Goal: Find specific page/section: Find specific page/section

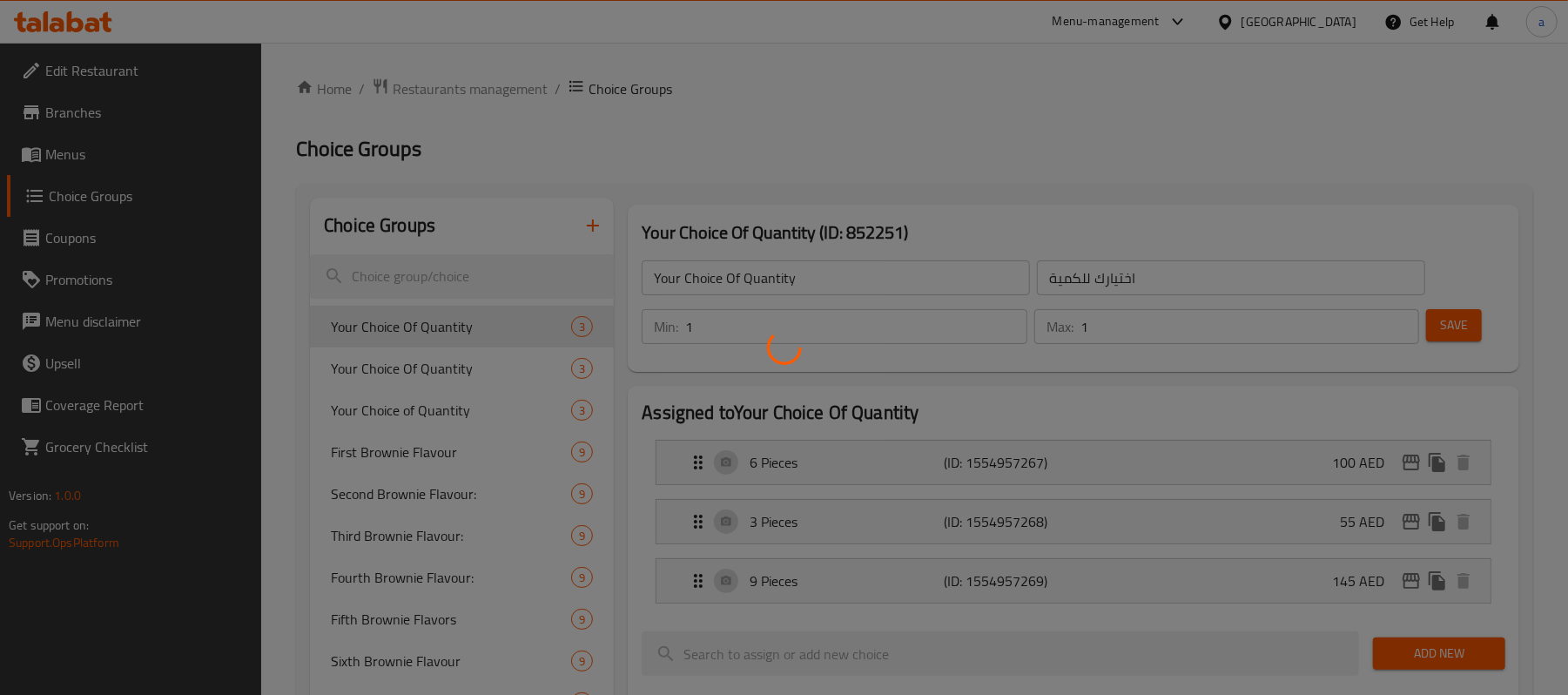
click at [1320, 28] on div at bounding box center [784, 347] width 1568 height 695
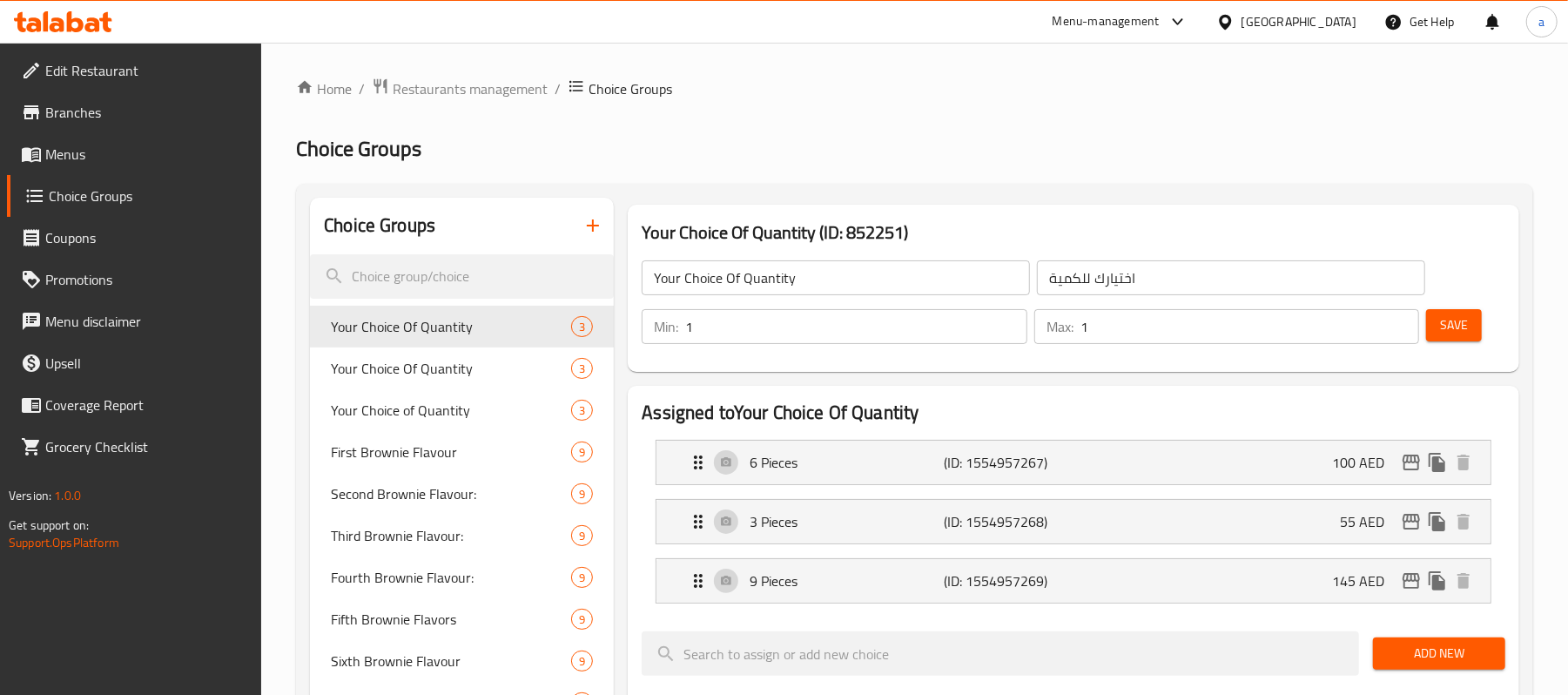
click at [1313, 42] on div "​ Menu-management United Arab Emirates Get Help a Edit Restaurant Branches Menu…" at bounding box center [784, 368] width 1568 height 653
click at [1304, 17] on div "United Arab Emirates" at bounding box center [1298, 21] width 115 height 19
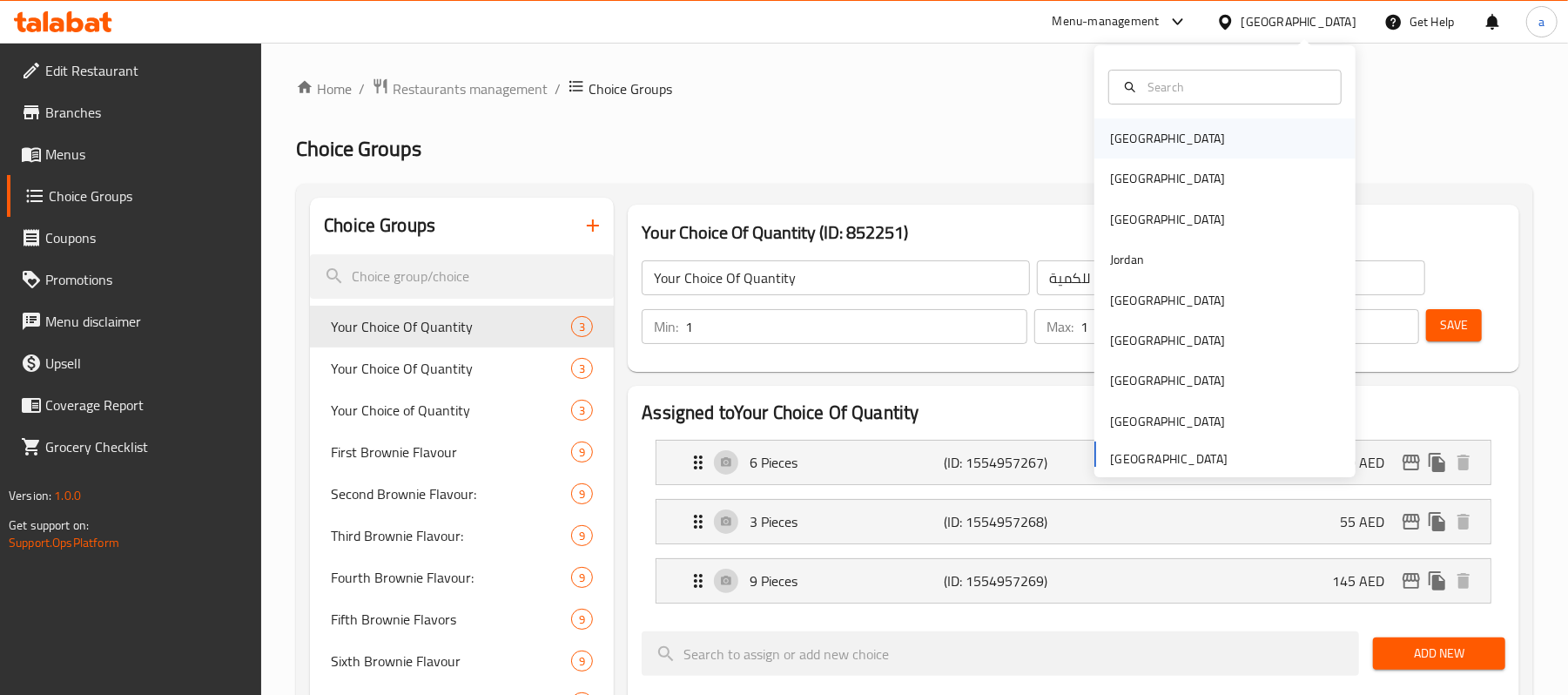
click at [1231, 134] on div "Bahrain" at bounding box center [1225, 139] width 261 height 40
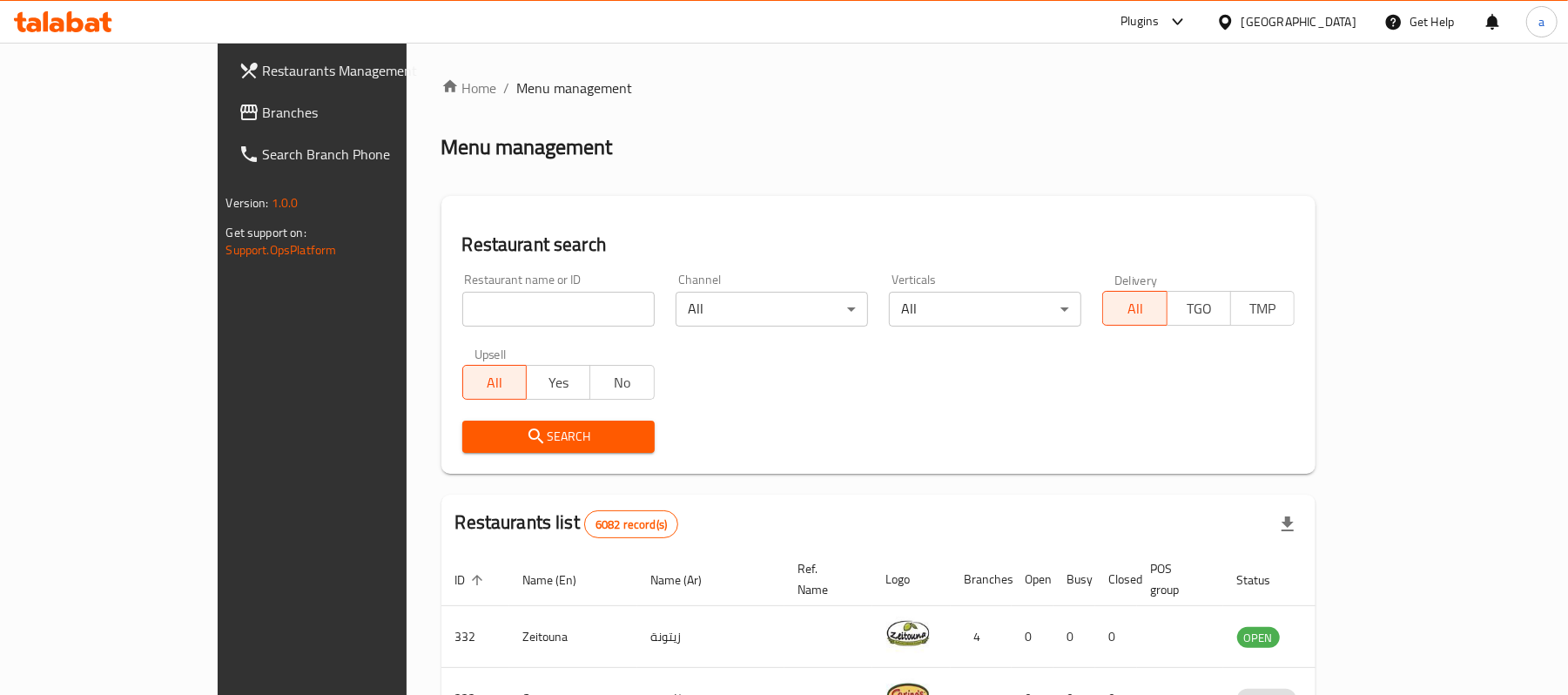
click at [263, 108] on span "Branches" at bounding box center [364, 112] width 203 height 21
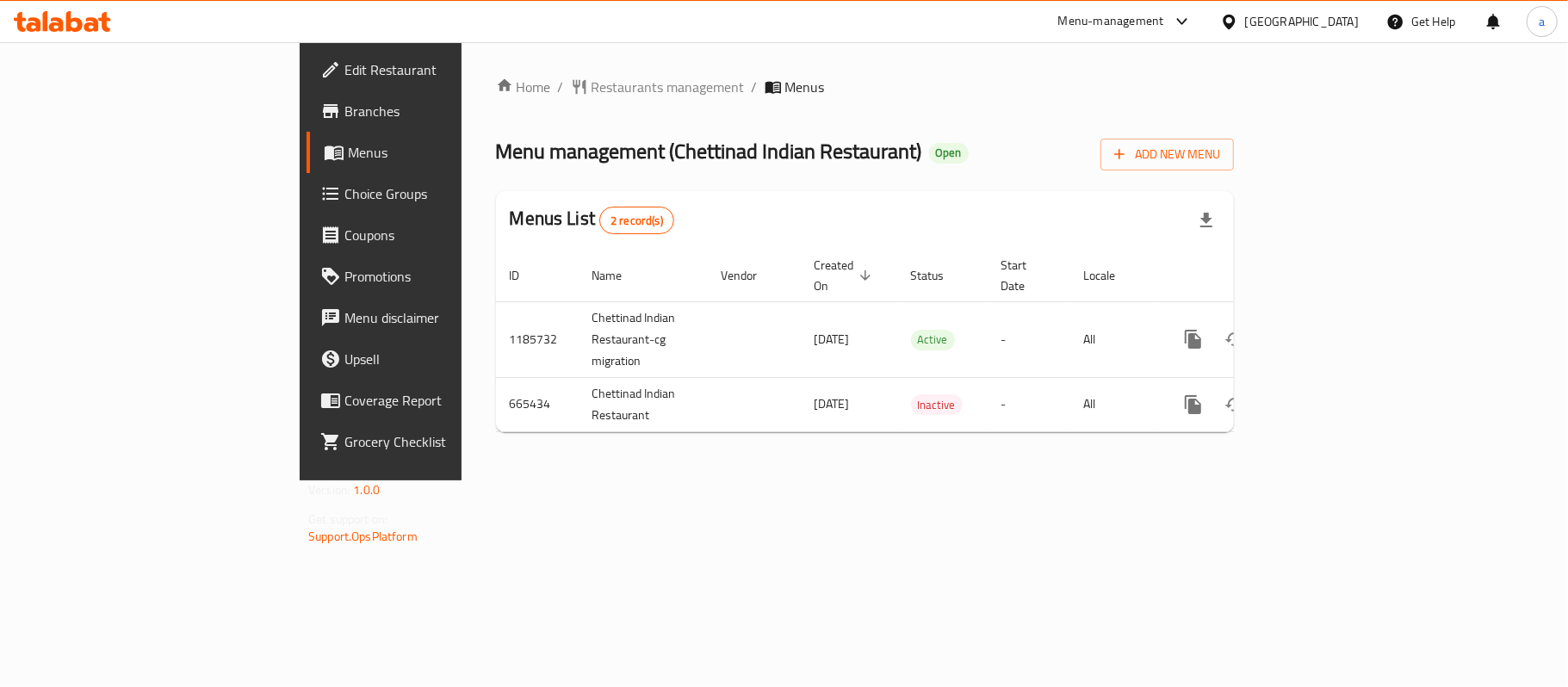
click at [1326, 25] on div "[GEOGRAPHIC_DATA]" at bounding box center [1301, 21] width 113 height 19
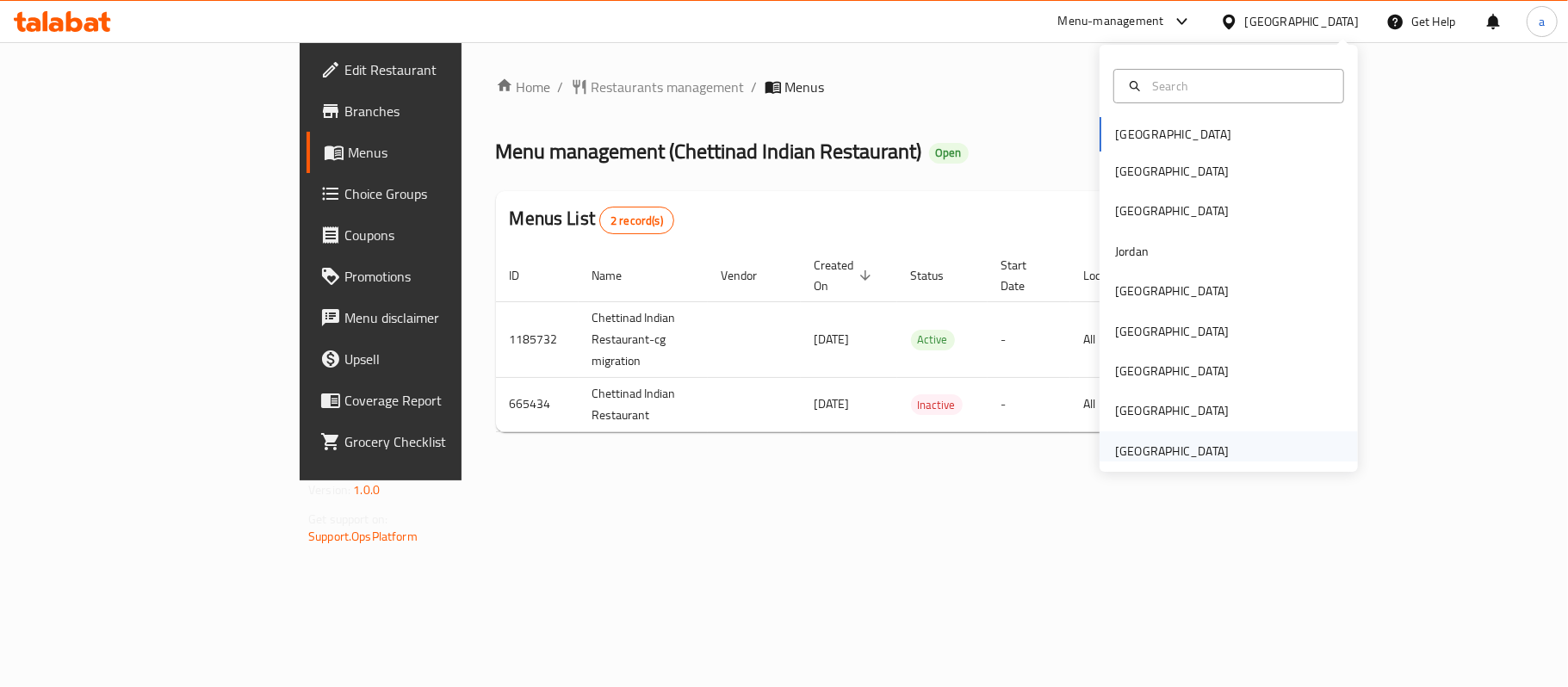
click at [1159, 449] on div "[GEOGRAPHIC_DATA]" at bounding box center [1171, 451] width 113 height 19
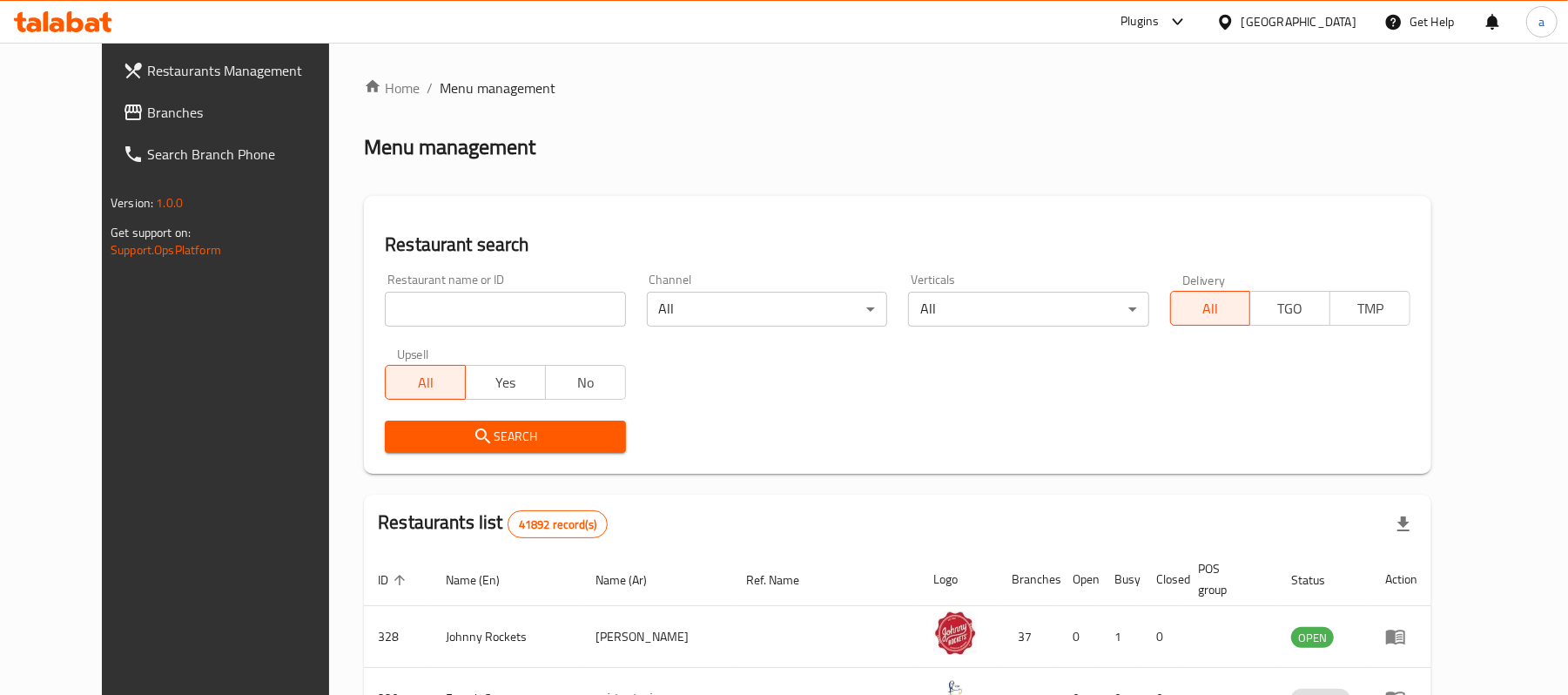
click at [147, 109] on span "Branches" at bounding box center [248, 112] width 203 height 21
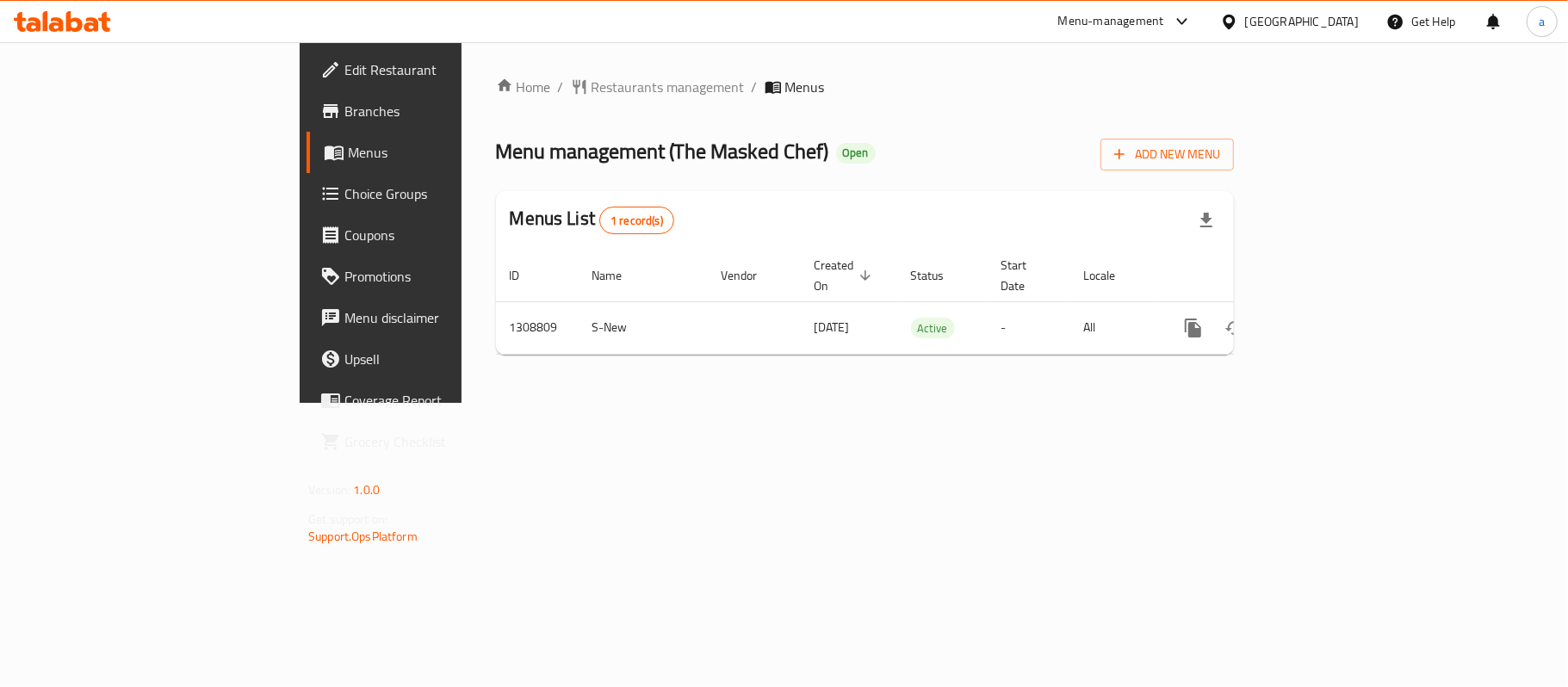
click at [1269, 25] on div "[GEOGRAPHIC_DATA]" at bounding box center [1301, 21] width 113 height 19
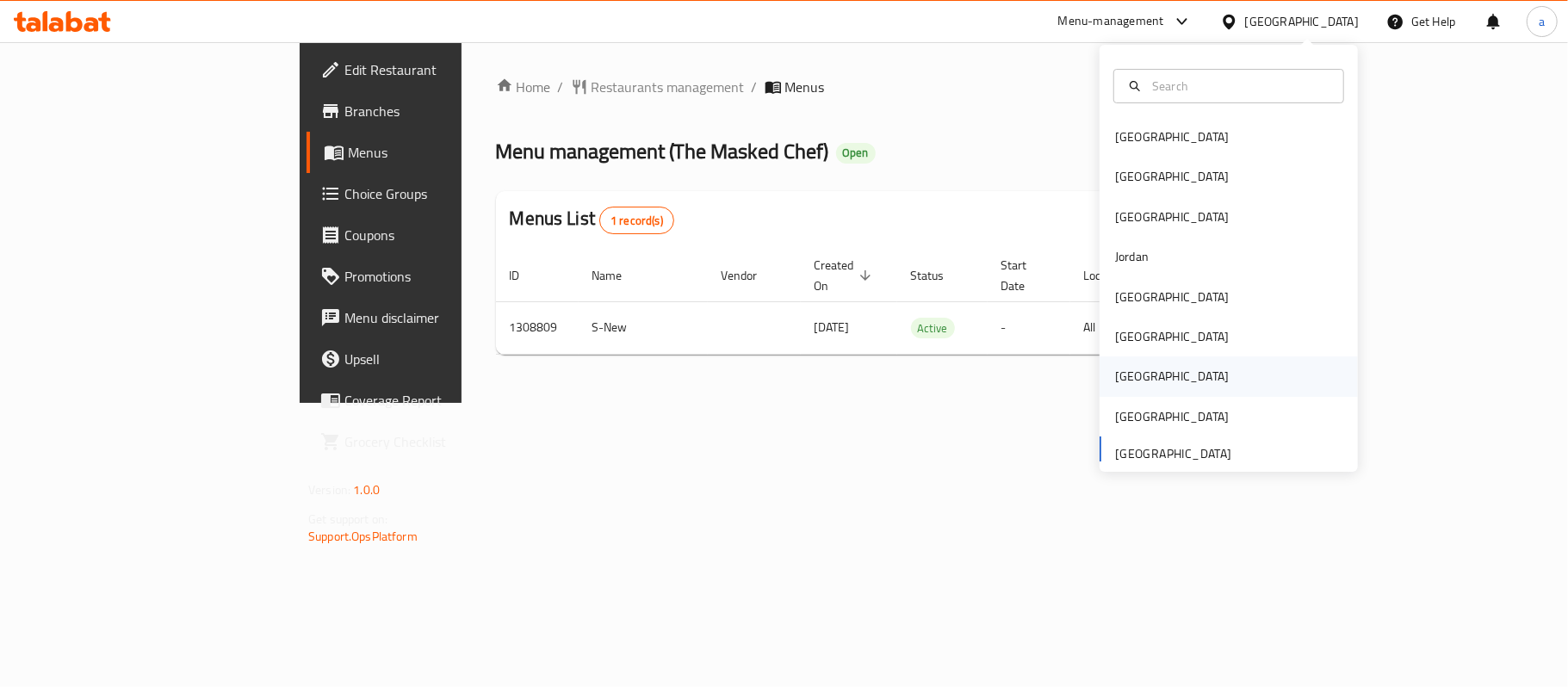
click at [1138, 377] on div "[GEOGRAPHIC_DATA]" at bounding box center [1172, 377] width 142 height 40
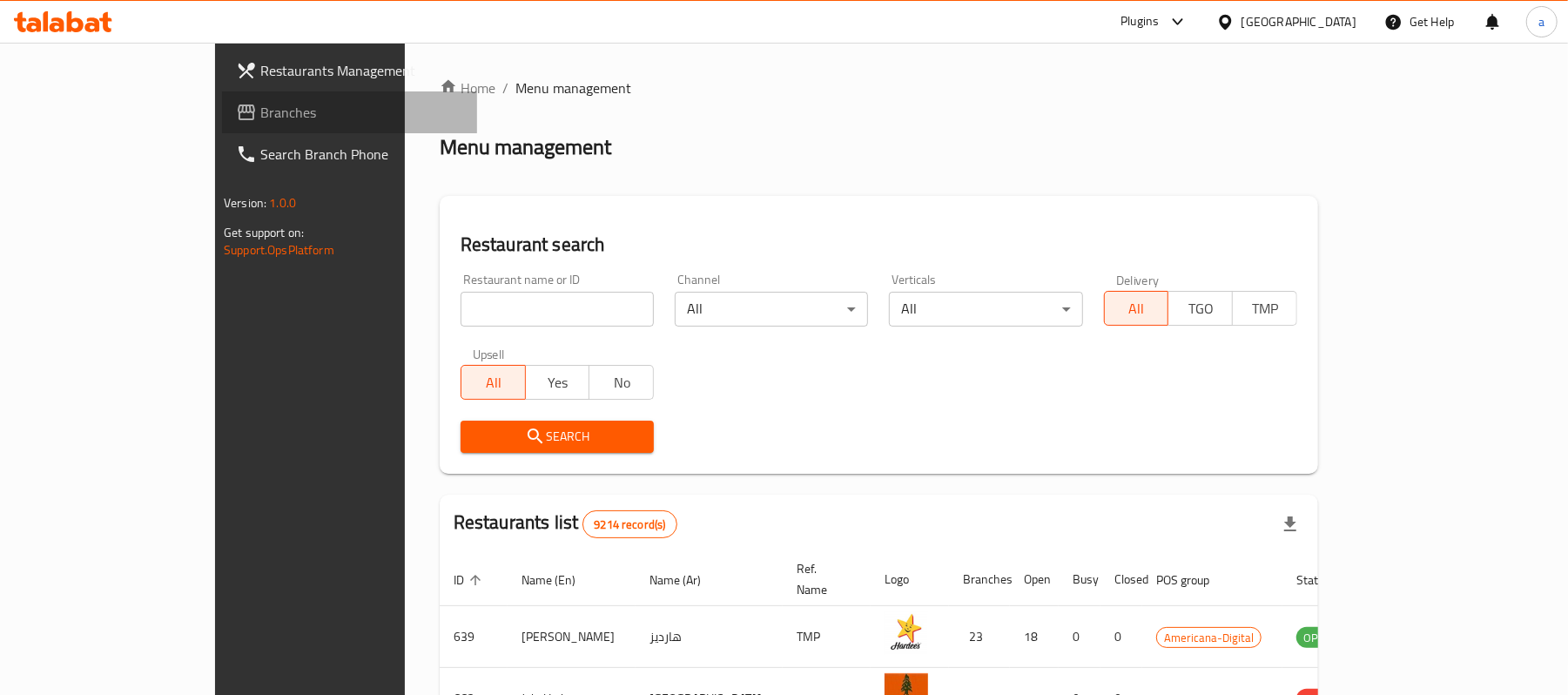
click at [261, 109] on span "Branches" at bounding box center [361, 112] width 203 height 21
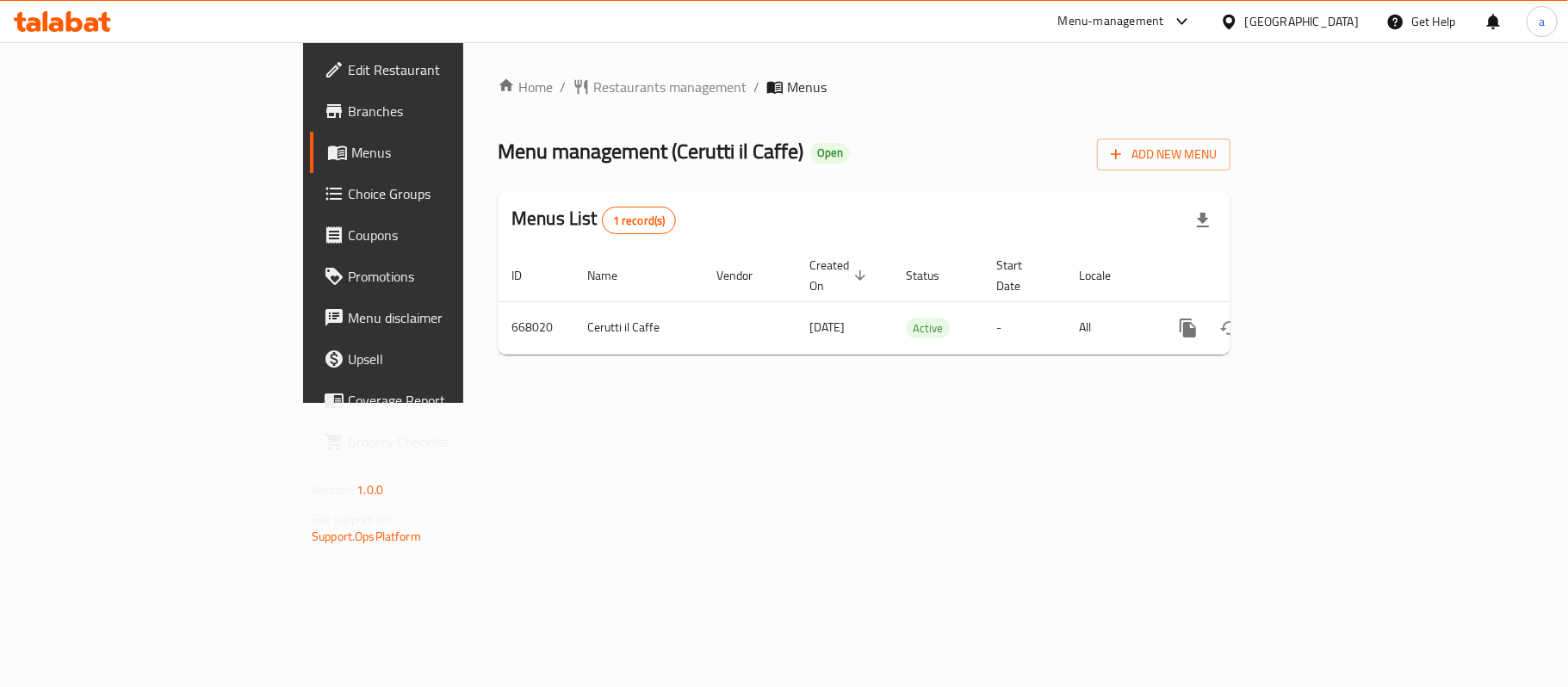
click at [1340, 21] on div "Qatar" at bounding box center [1301, 21] width 113 height 19
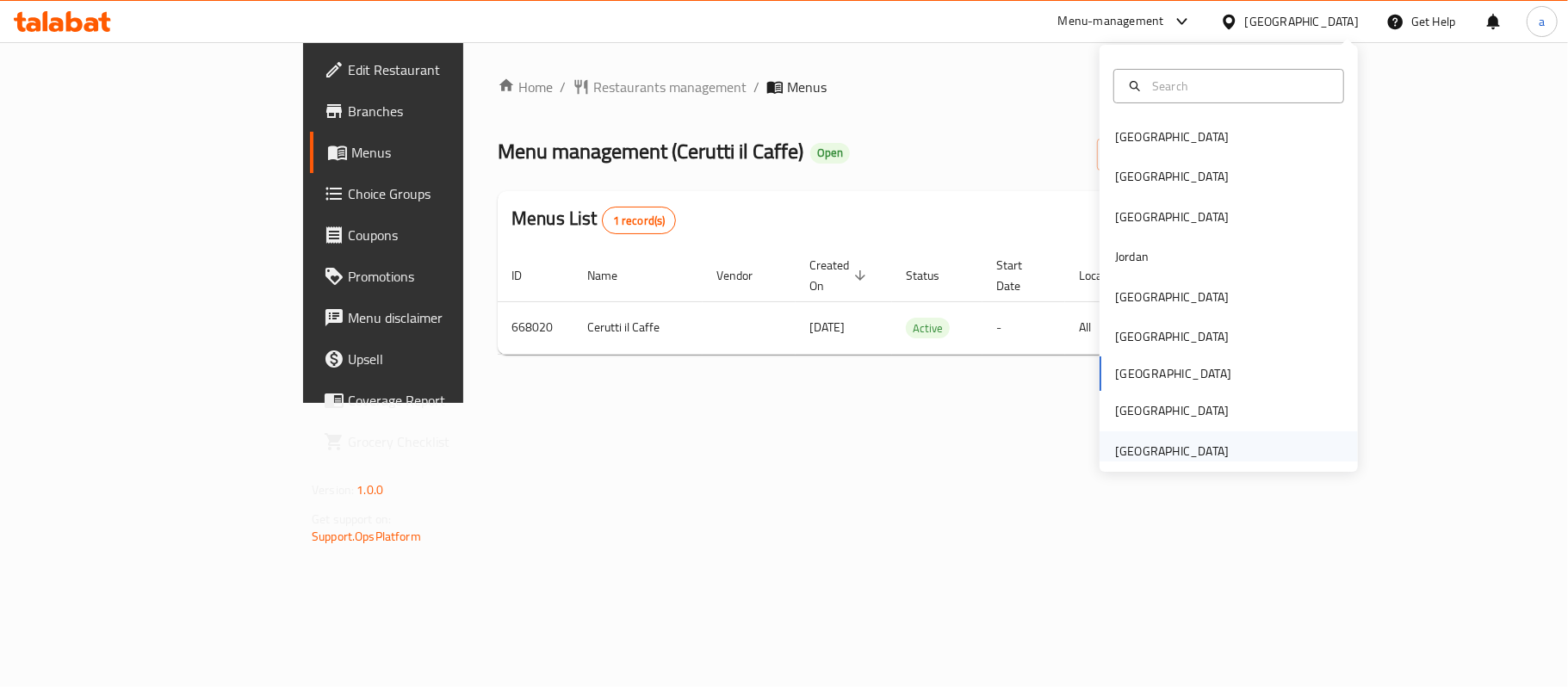
click at [1182, 456] on div "[GEOGRAPHIC_DATA]" at bounding box center [1171, 451] width 113 height 19
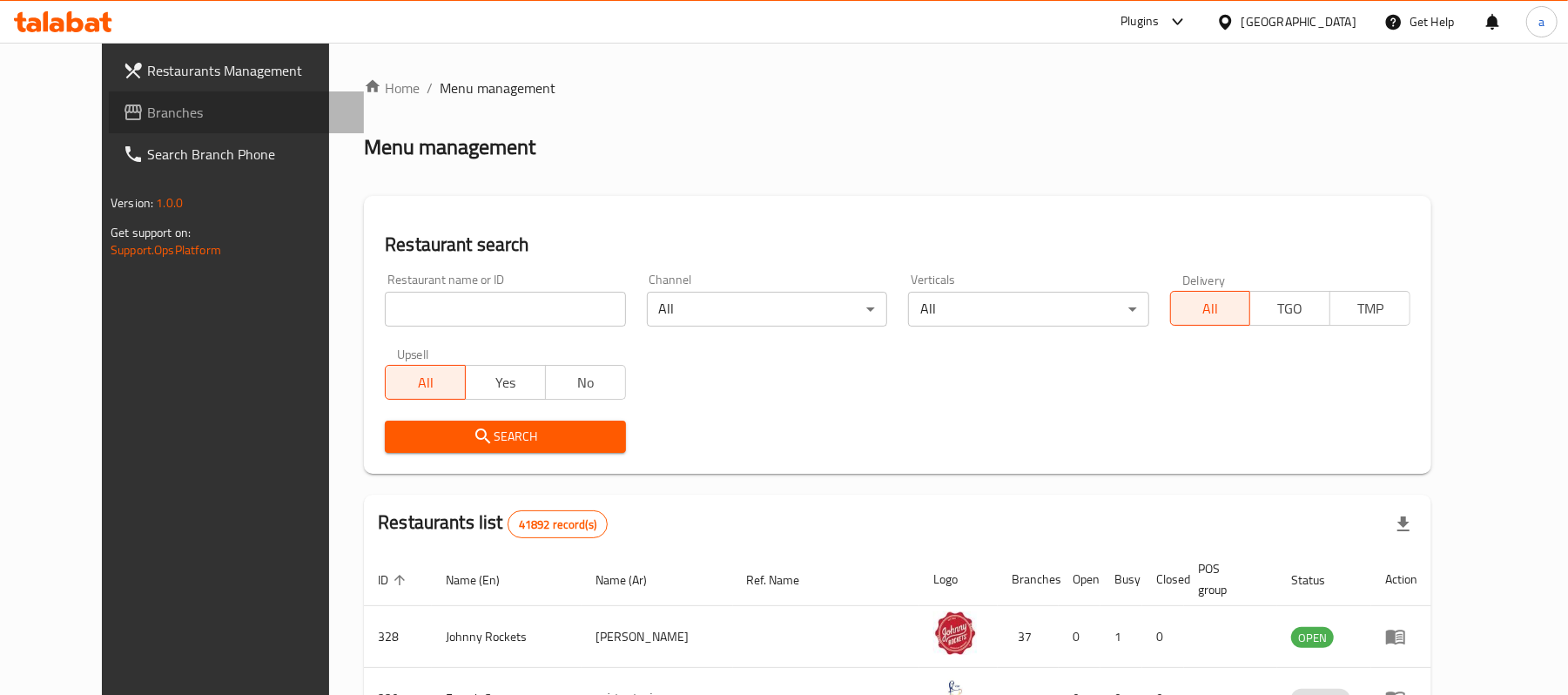
click at [147, 106] on span "Branches" at bounding box center [248, 112] width 203 height 21
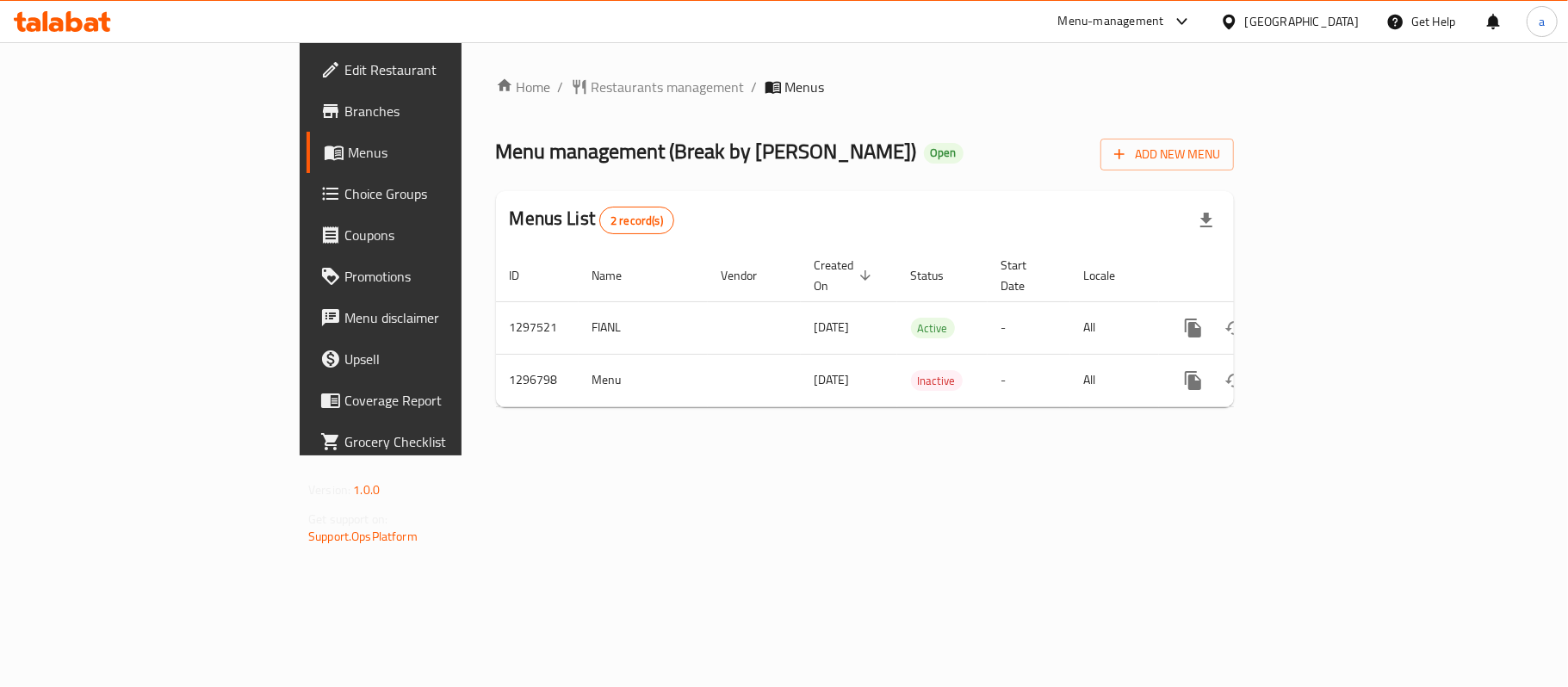
click at [63, 14] on icon at bounding box center [62, 21] width 97 height 21
click at [1320, 25] on div "[GEOGRAPHIC_DATA]" at bounding box center [1301, 21] width 113 height 19
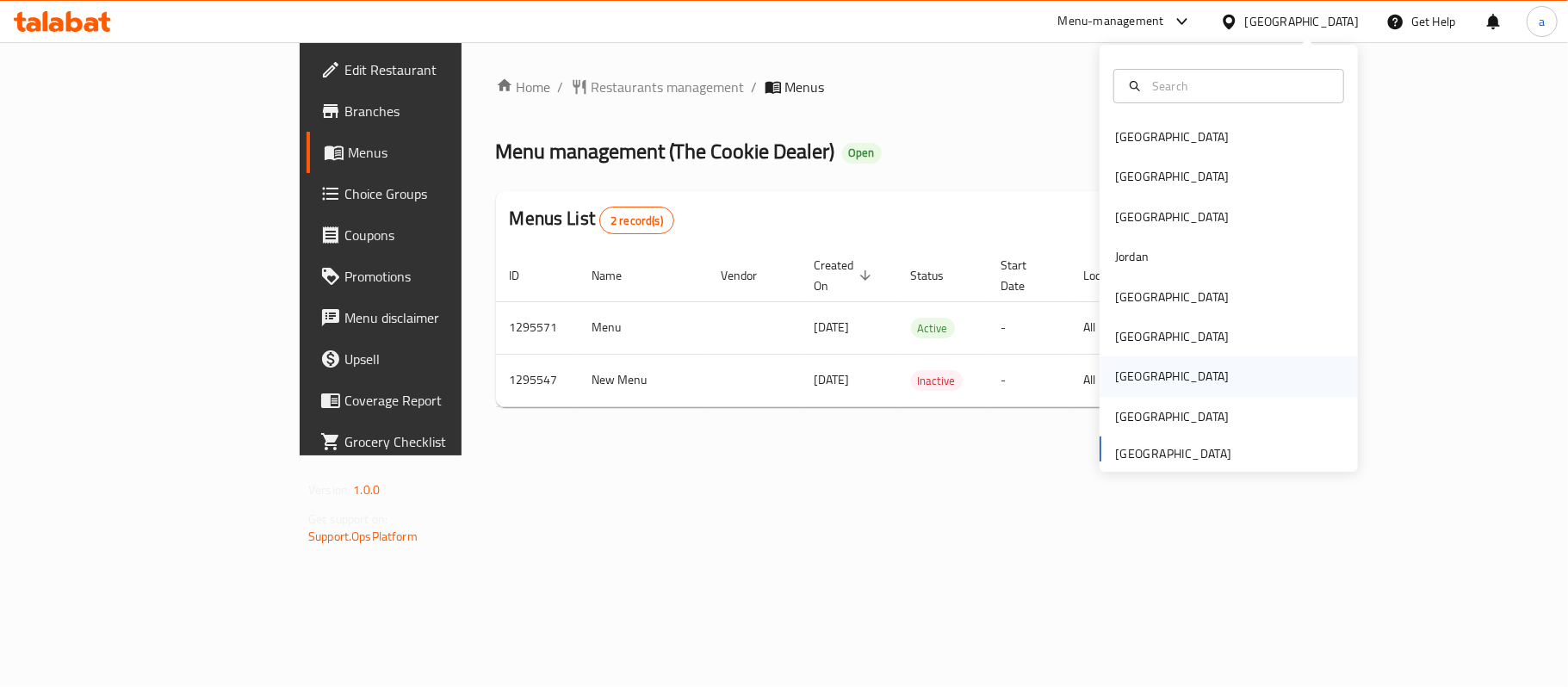
click at [1161, 386] on div "[GEOGRAPHIC_DATA]" at bounding box center [1229, 377] width 259 height 40
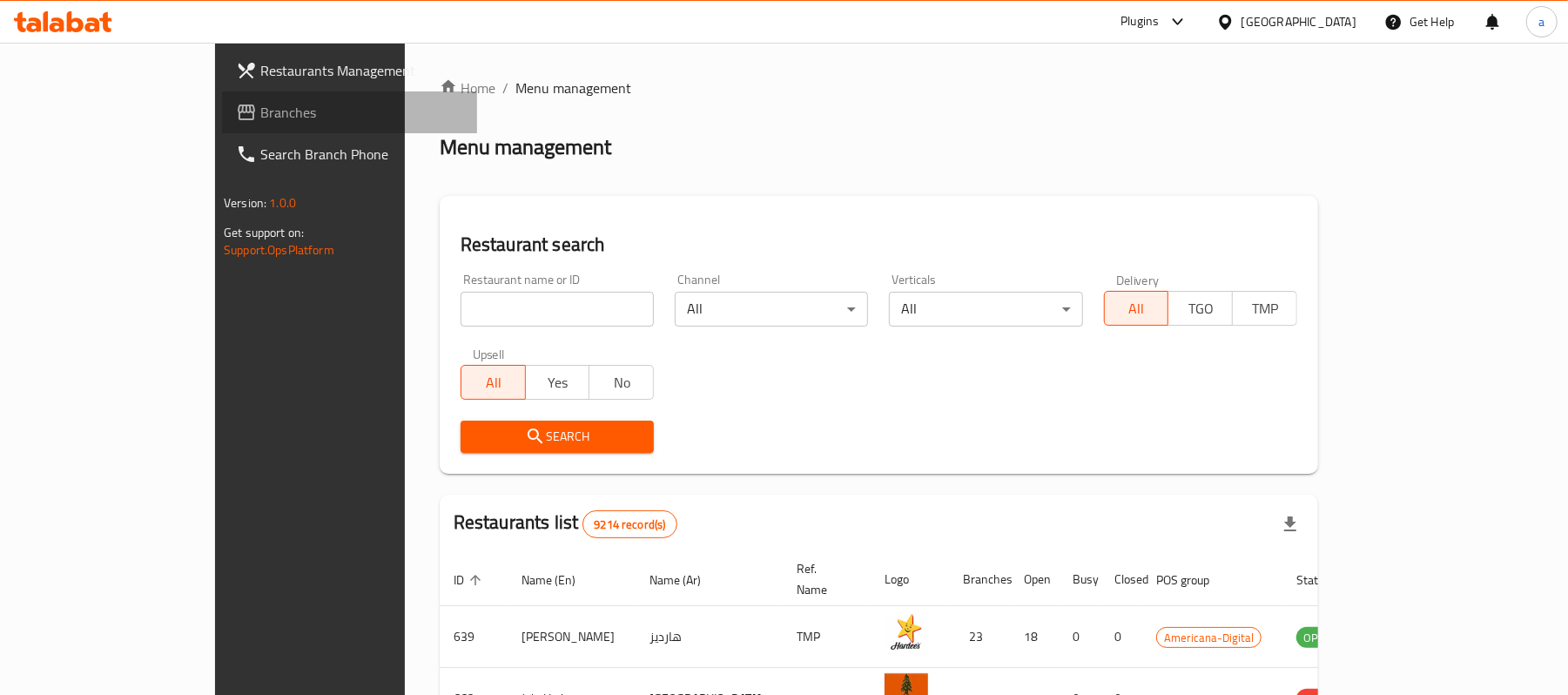
click at [261, 116] on span "Branches" at bounding box center [361, 112] width 203 height 21
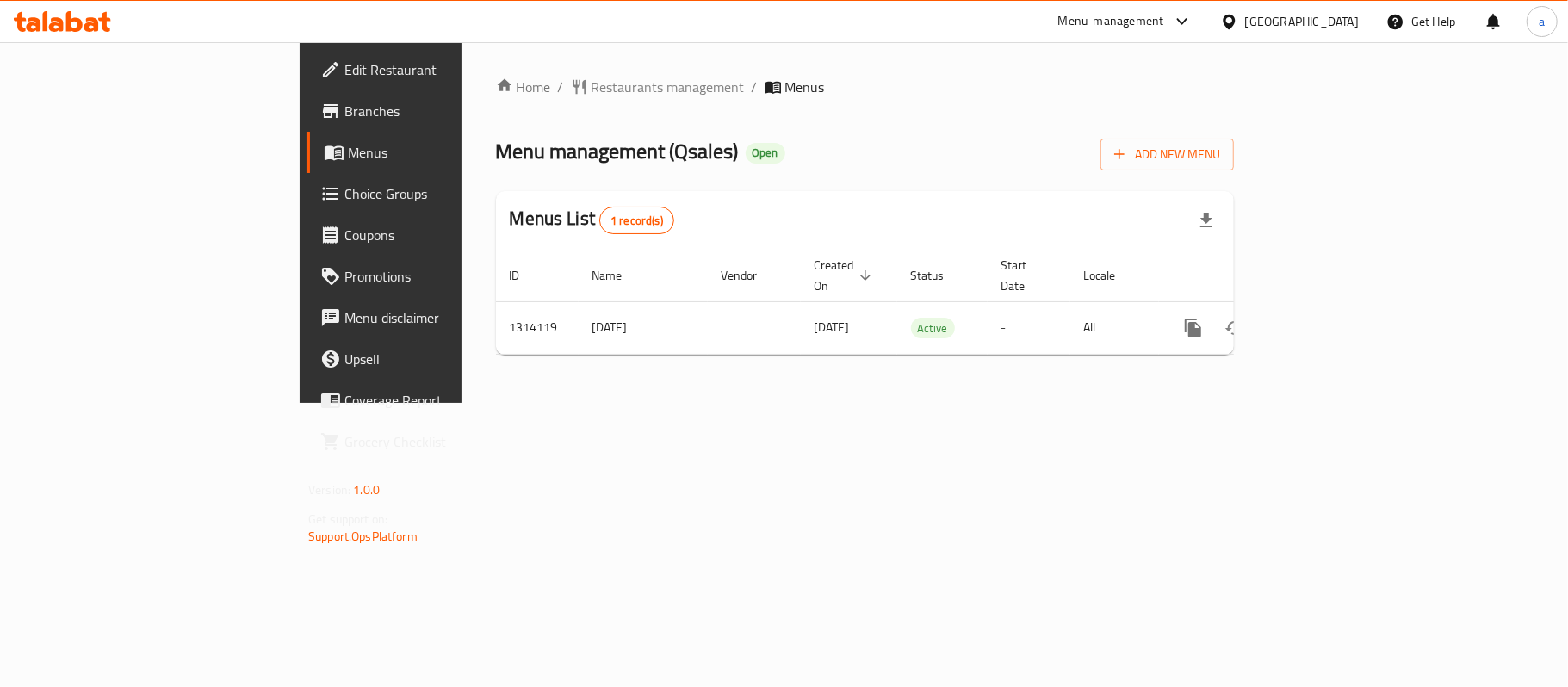
click at [65, 18] on icon at bounding box center [62, 21] width 97 height 21
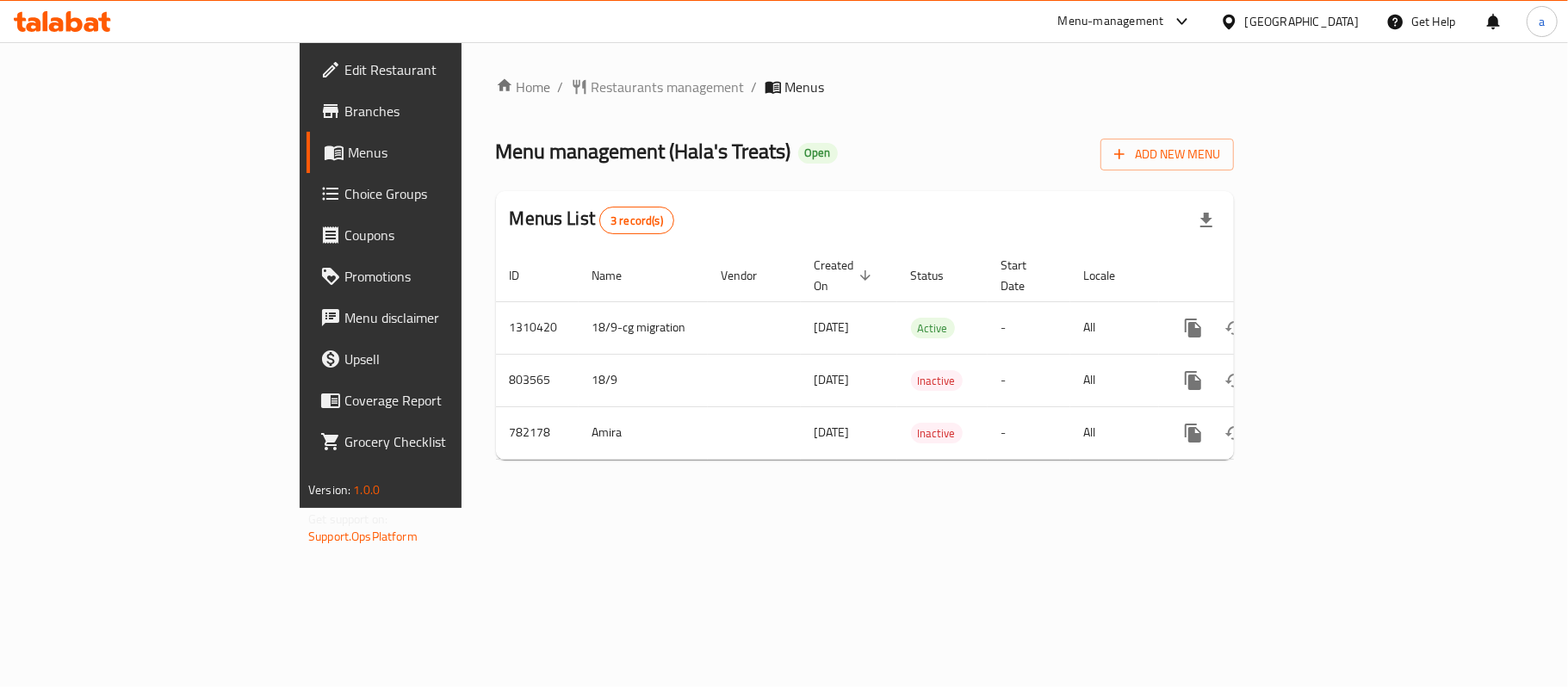
click at [1343, 27] on div "[GEOGRAPHIC_DATA]" at bounding box center [1301, 21] width 113 height 19
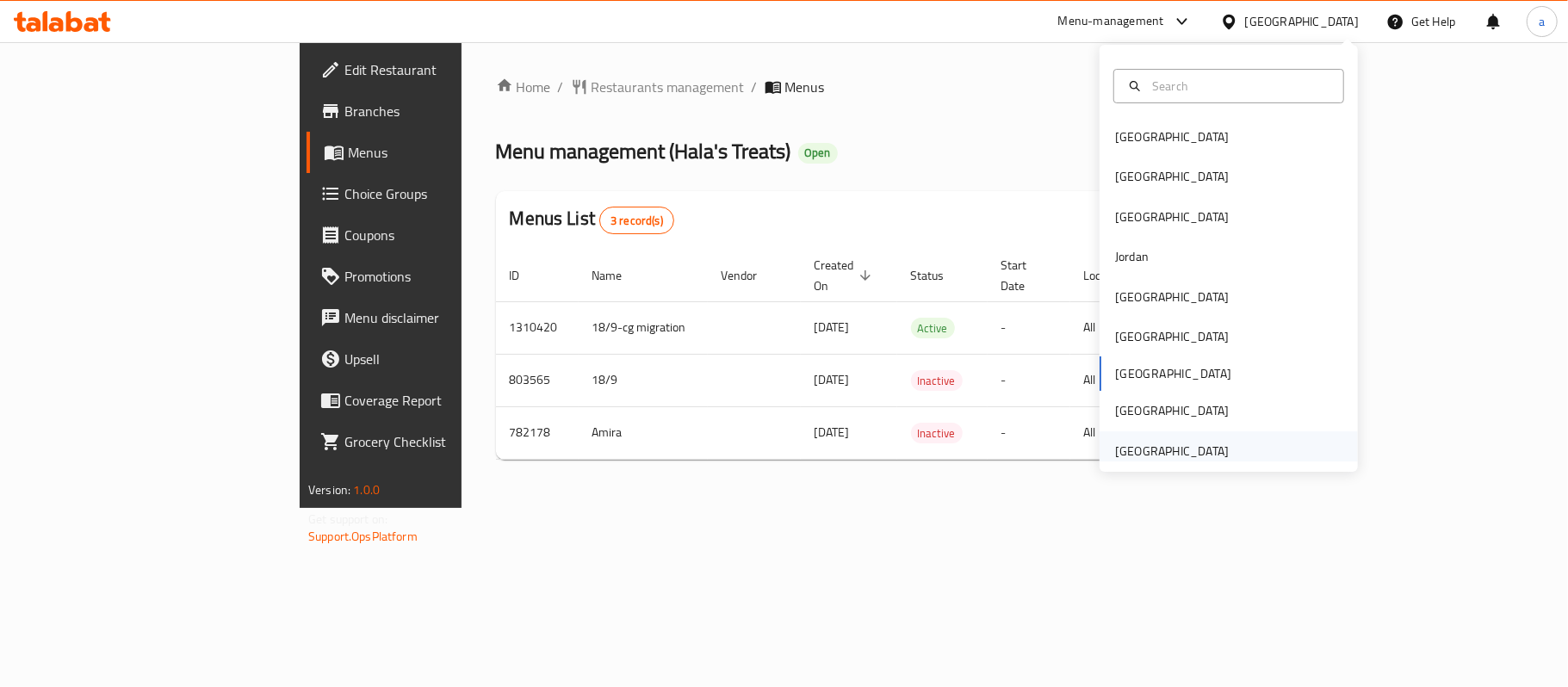
click at [1154, 445] on div "[GEOGRAPHIC_DATA]" at bounding box center [1171, 451] width 113 height 19
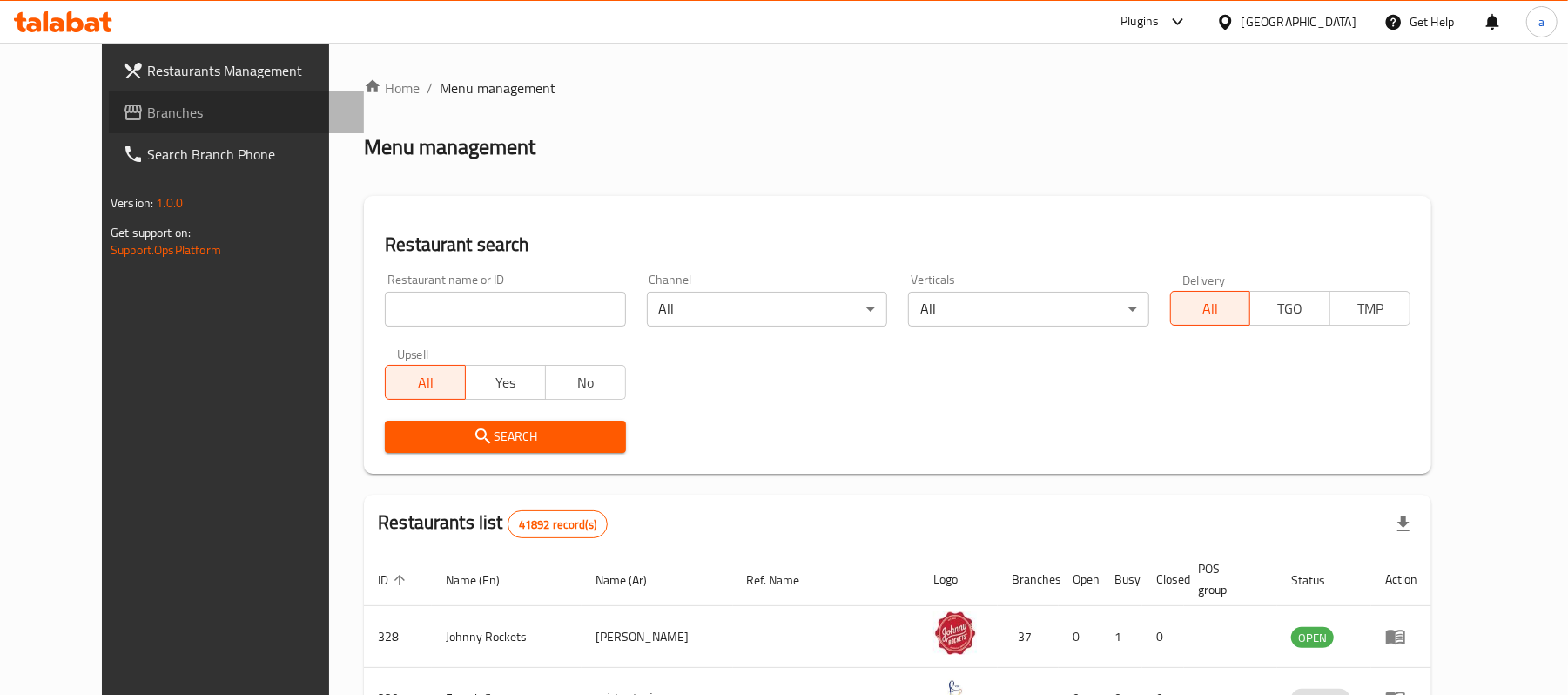
click at [147, 112] on span "Branches" at bounding box center [248, 112] width 203 height 21
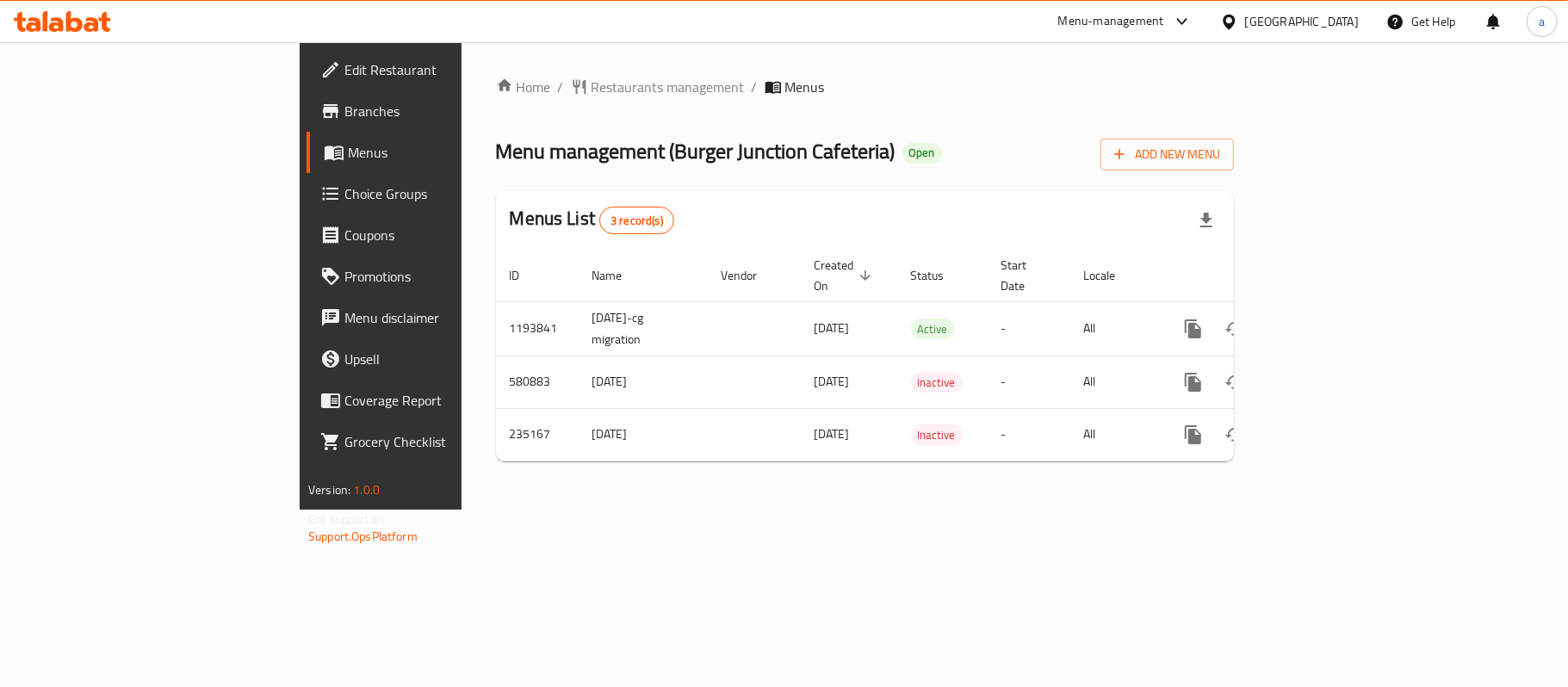
click at [1282, 19] on div "[GEOGRAPHIC_DATA]" at bounding box center [1301, 21] width 113 height 19
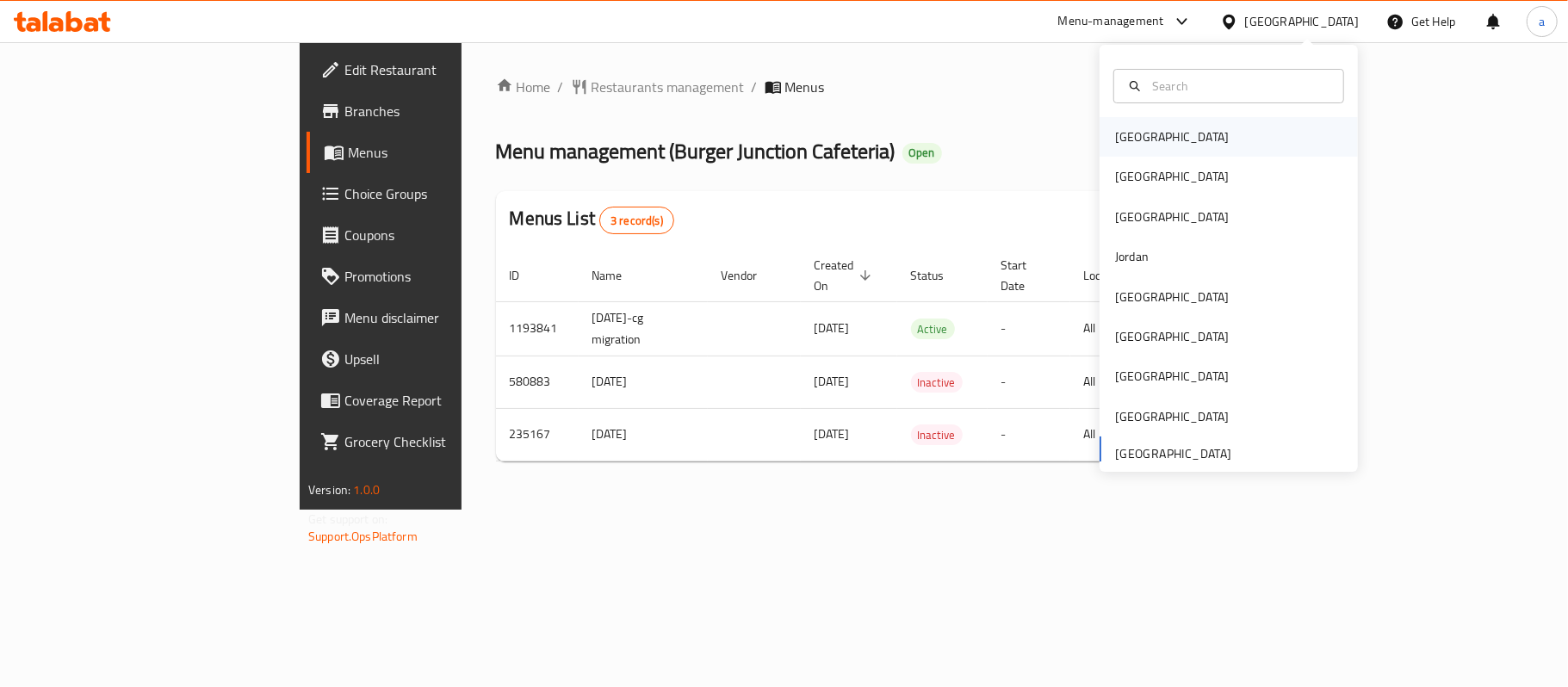
click at [1168, 131] on div "[GEOGRAPHIC_DATA]" at bounding box center [1229, 137] width 259 height 40
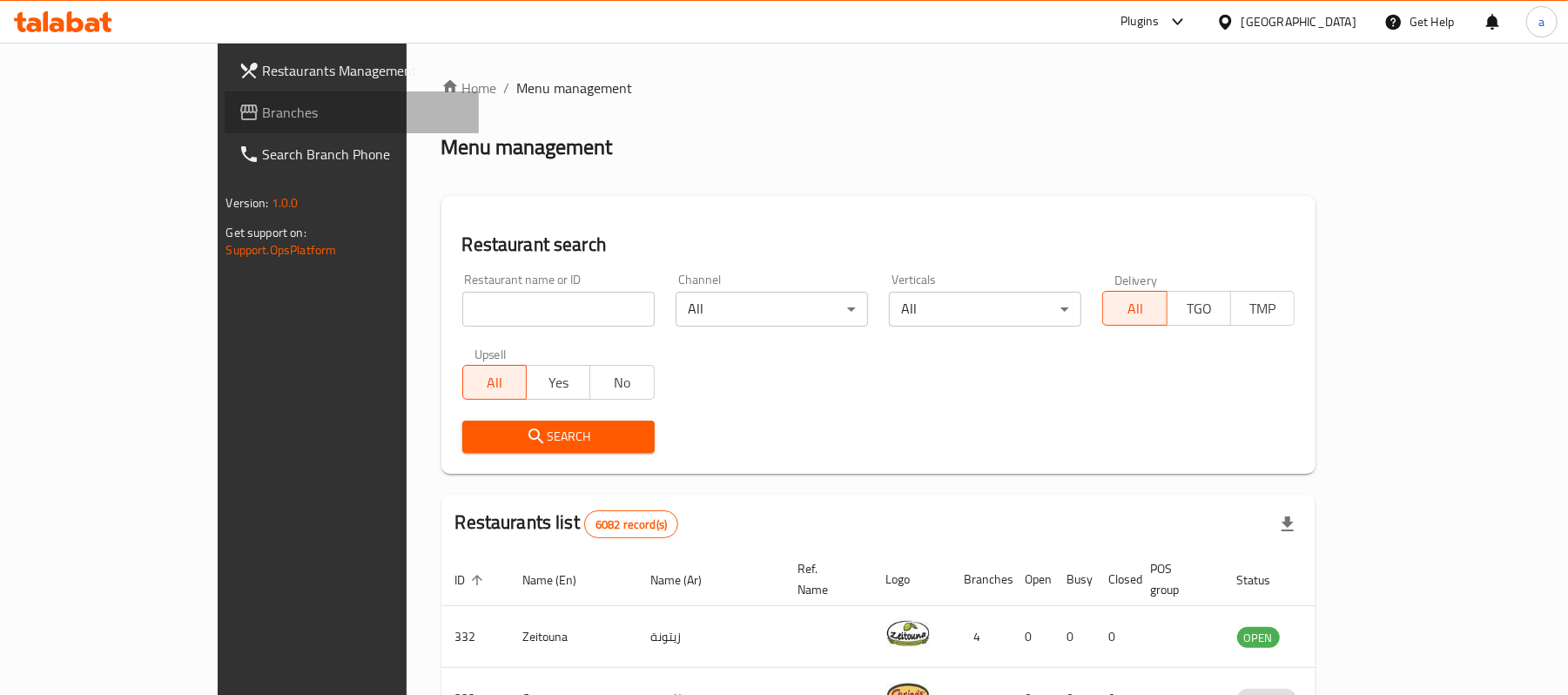
click at [263, 112] on span "Branches" at bounding box center [364, 112] width 203 height 21
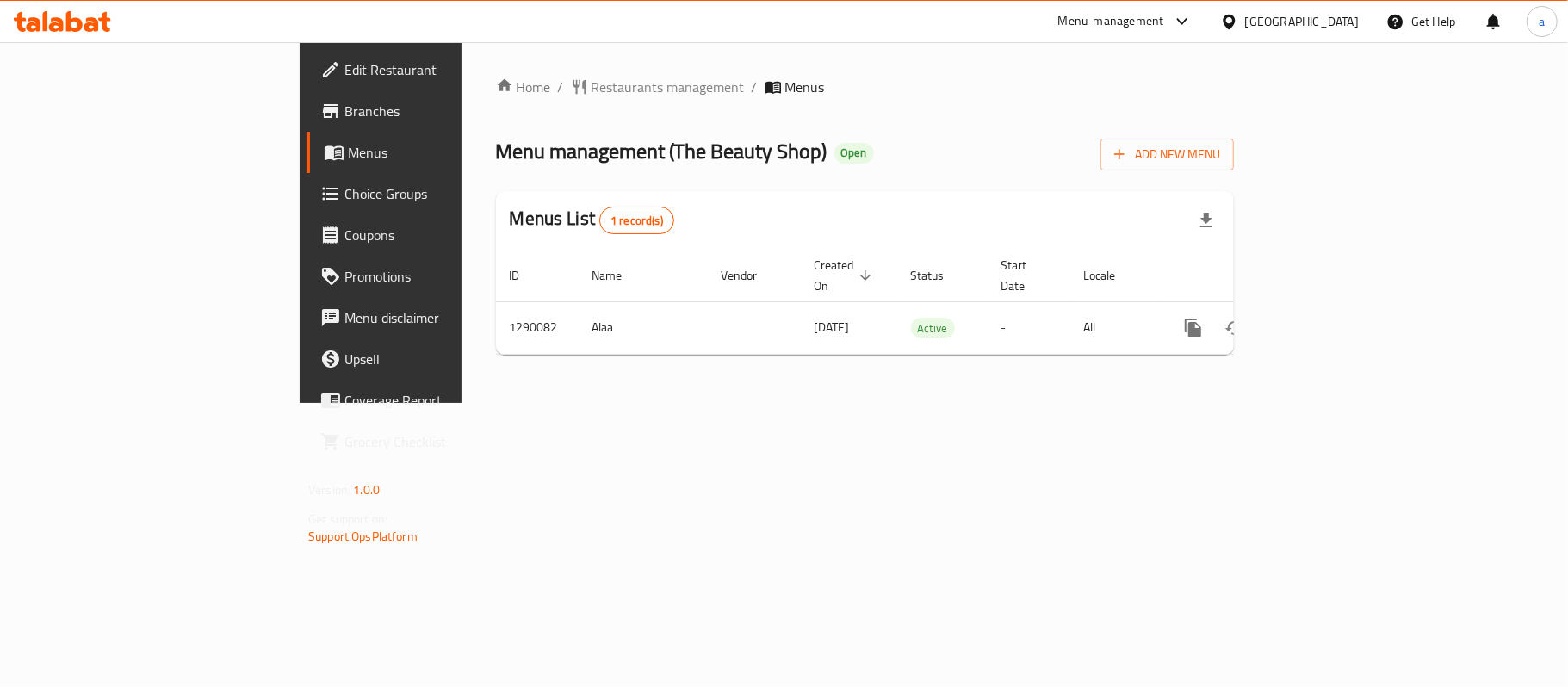
click at [81, 25] on icon at bounding box center [74, 21] width 16 height 21
click at [1348, 25] on div "Bahrain" at bounding box center [1301, 21] width 113 height 19
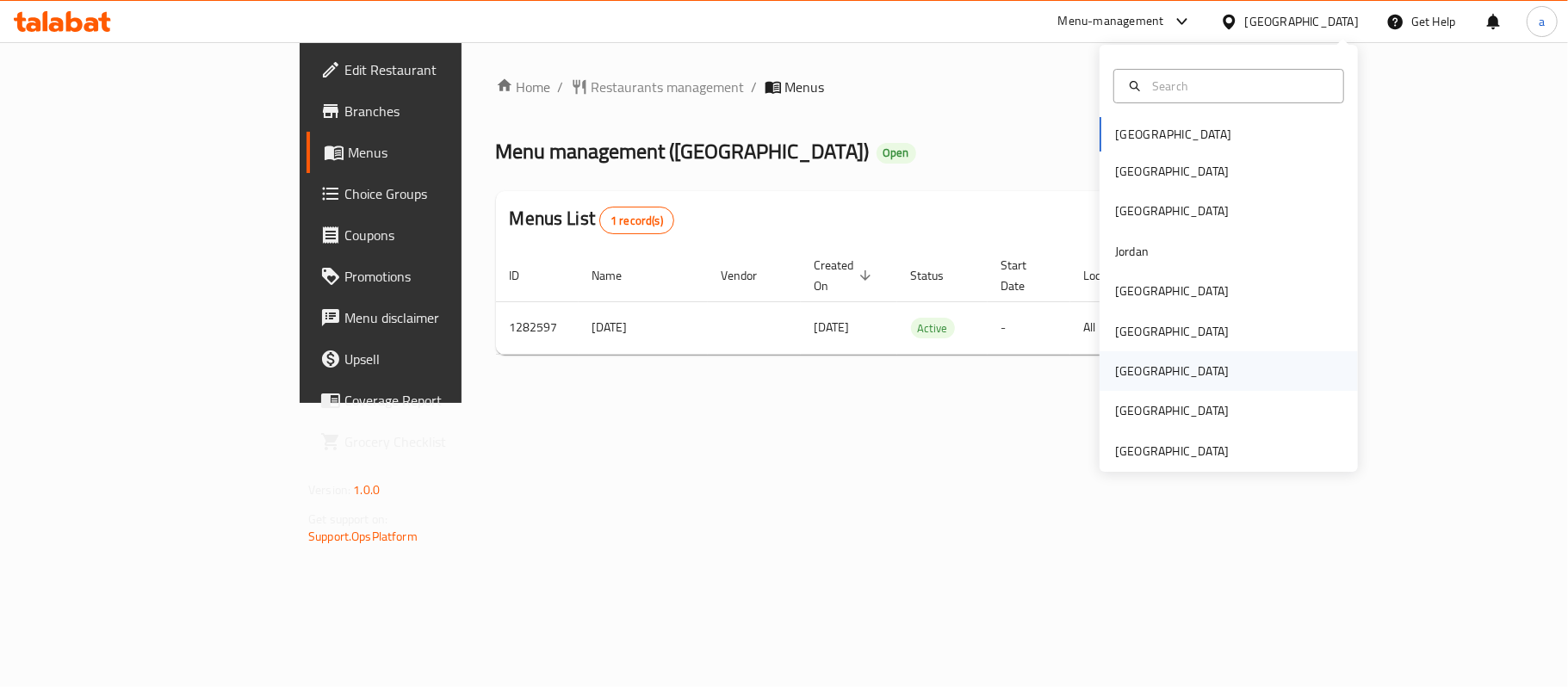
click at [1169, 386] on div "[GEOGRAPHIC_DATA]" at bounding box center [1229, 371] width 259 height 40
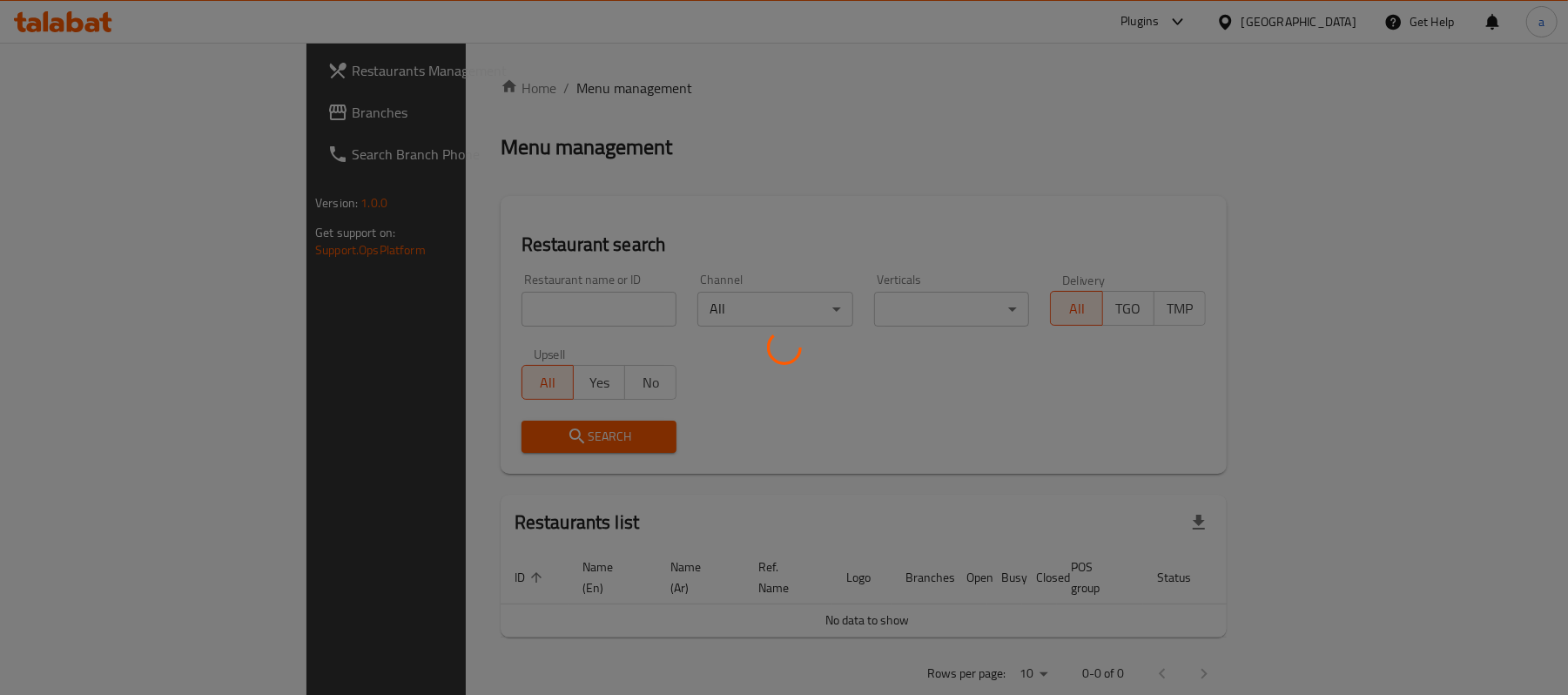
click at [95, 113] on div at bounding box center [784, 347] width 1568 height 695
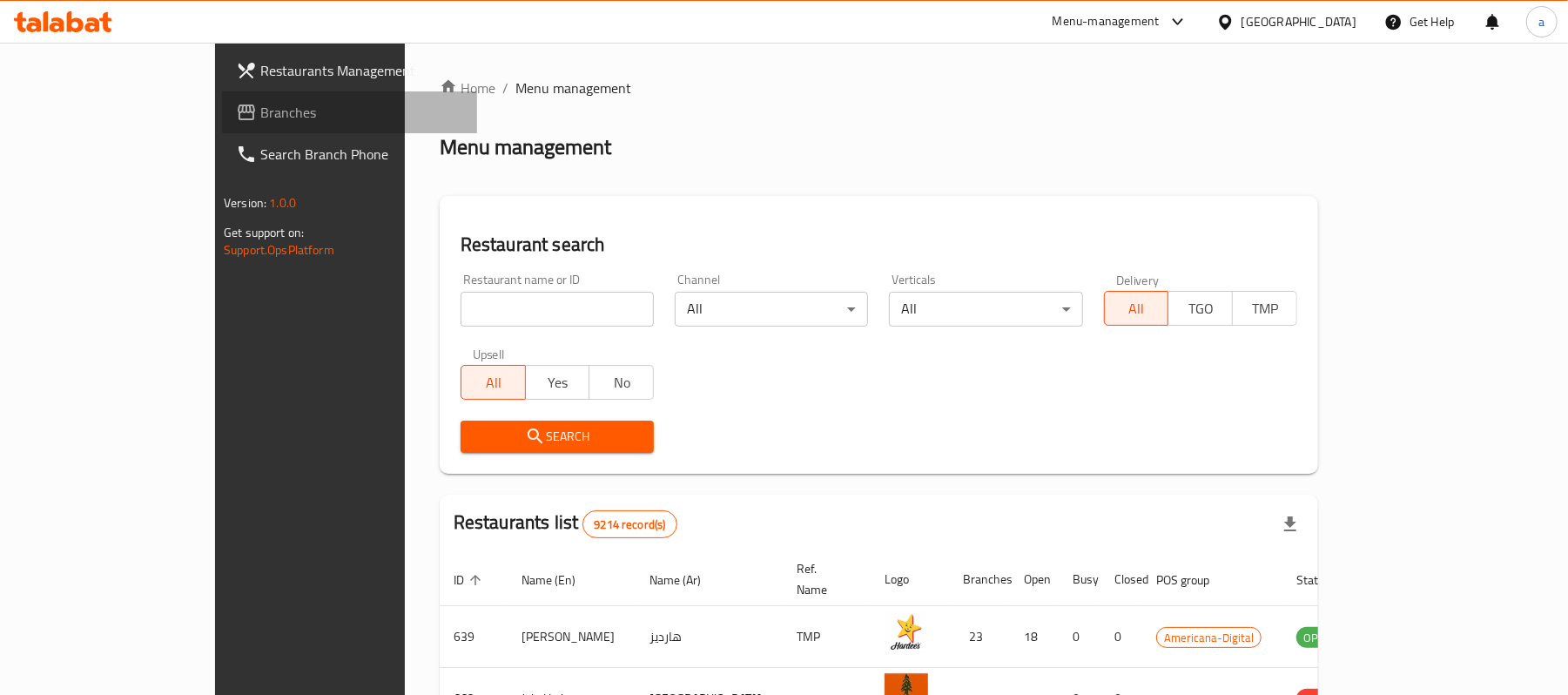
click at [261, 102] on span "Branches" at bounding box center [361, 112] width 203 height 21
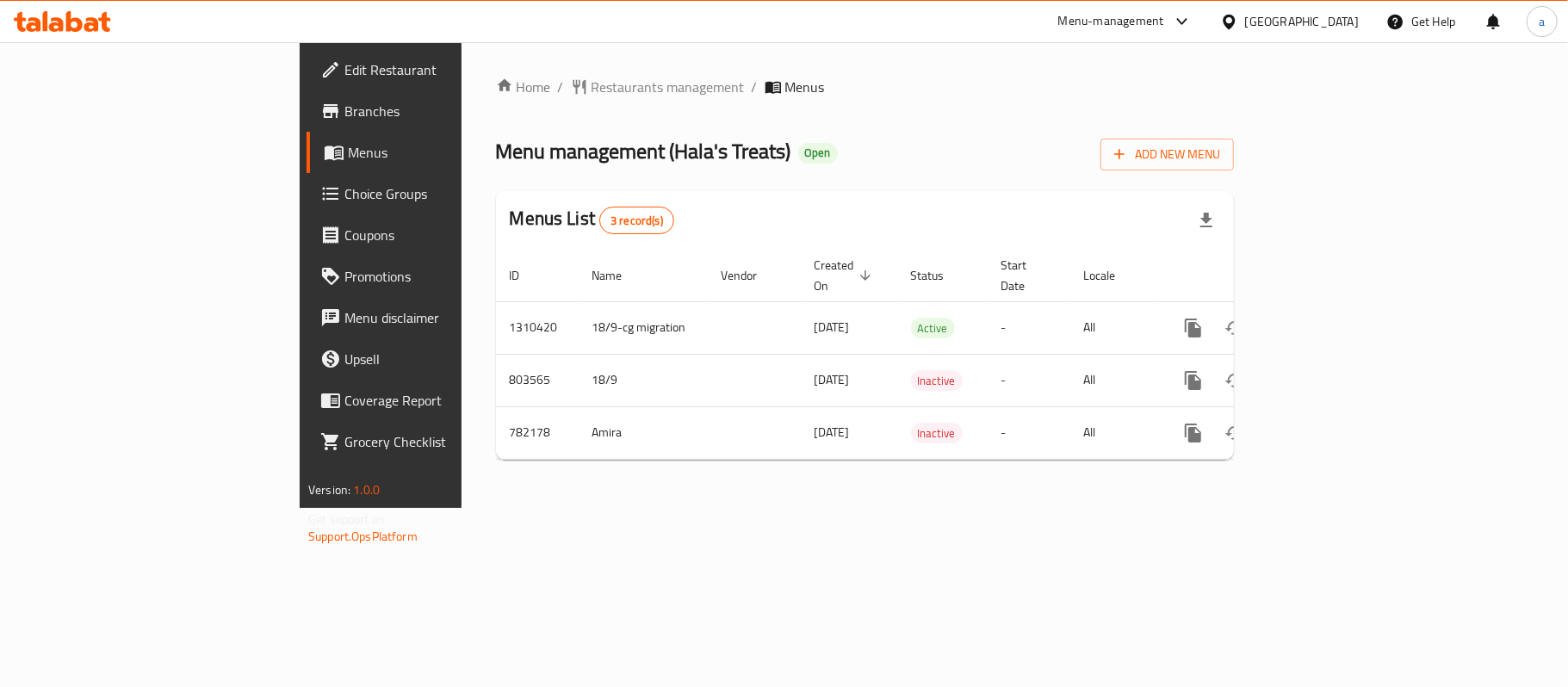
click at [74, 29] on icon at bounding box center [74, 21] width 16 height 21
click at [1356, 25] on div "Qatar" at bounding box center [1301, 21] width 113 height 19
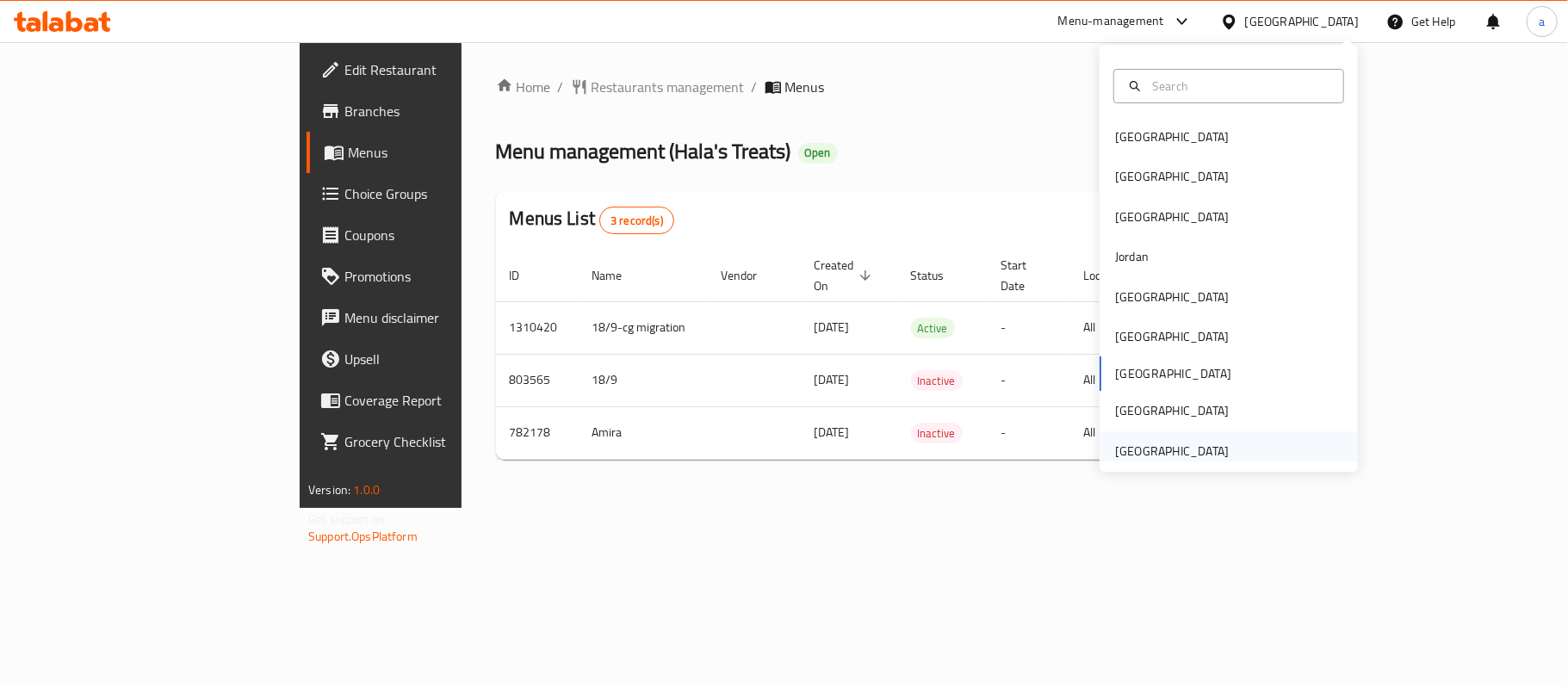
click at [1164, 447] on div "[GEOGRAPHIC_DATA]" at bounding box center [1171, 451] width 113 height 19
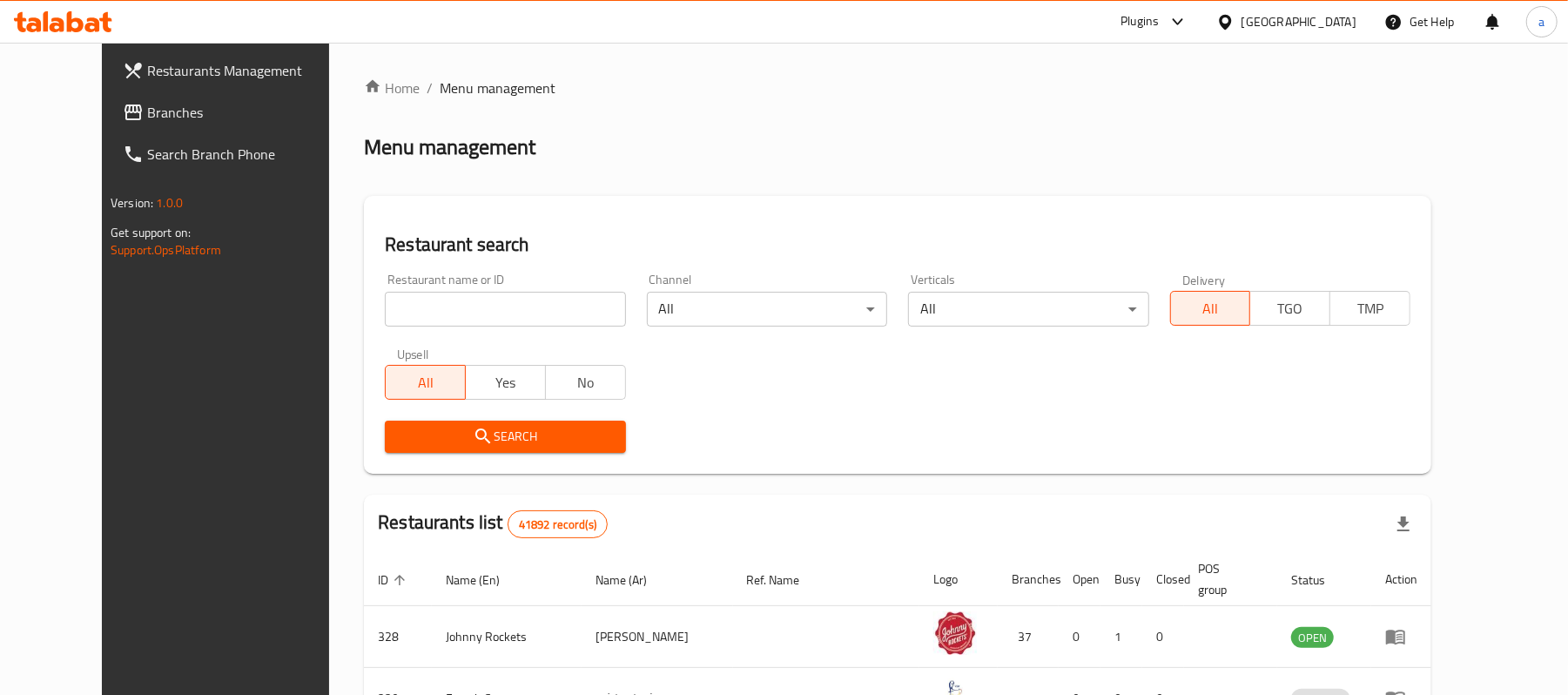
click at [147, 113] on span "Branches" at bounding box center [248, 112] width 203 height 21
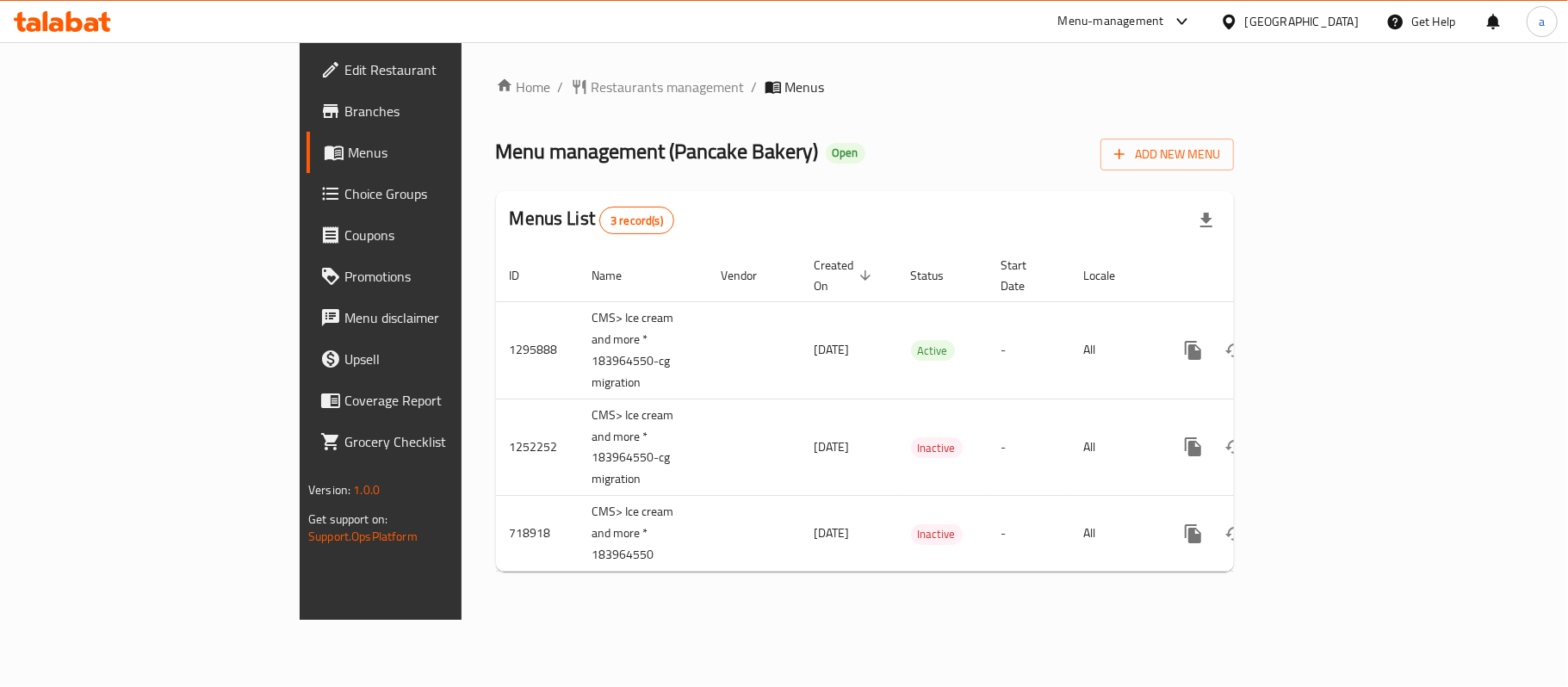
click at [466, 620] on div "Home / Restaurants management / Menus Menu management ( Pancake Bakery ) Open A…" at bounding box center [865, 330] width 807 height 578
